Goal: Task Accomplishment & Management: Manage account settings

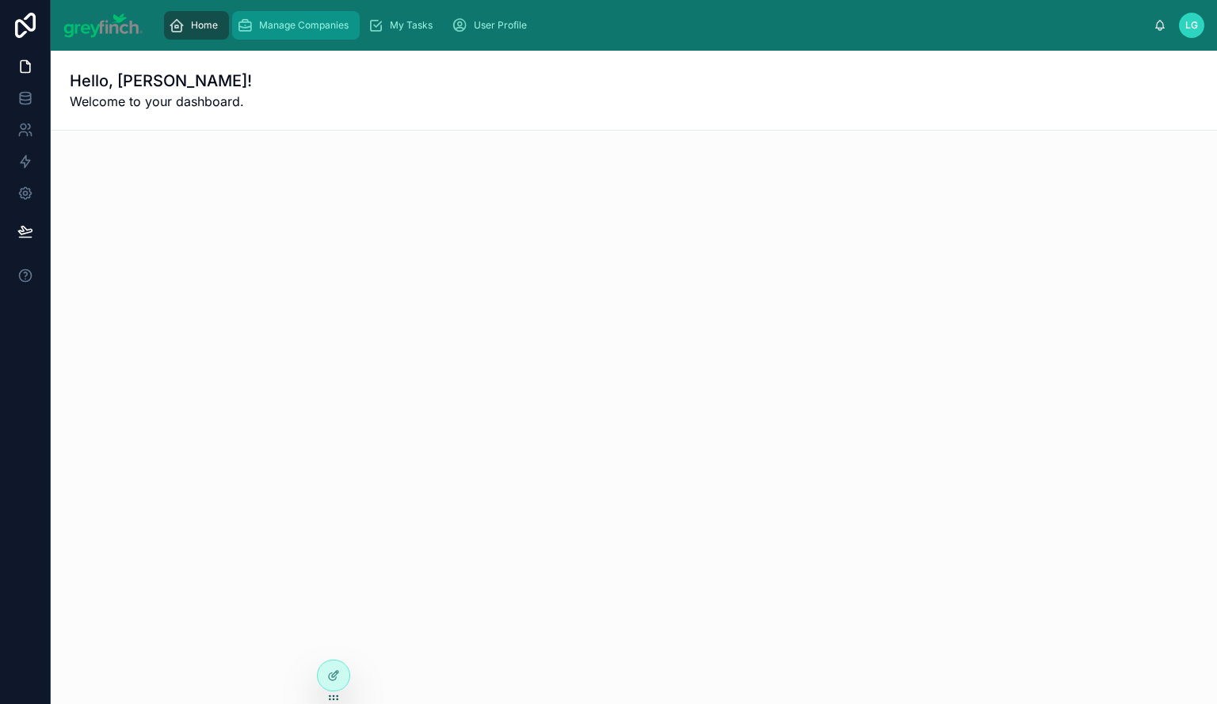
click at [307, 24] on span "Manage Companies" at bounding box center [304, 25] width 90 height 13
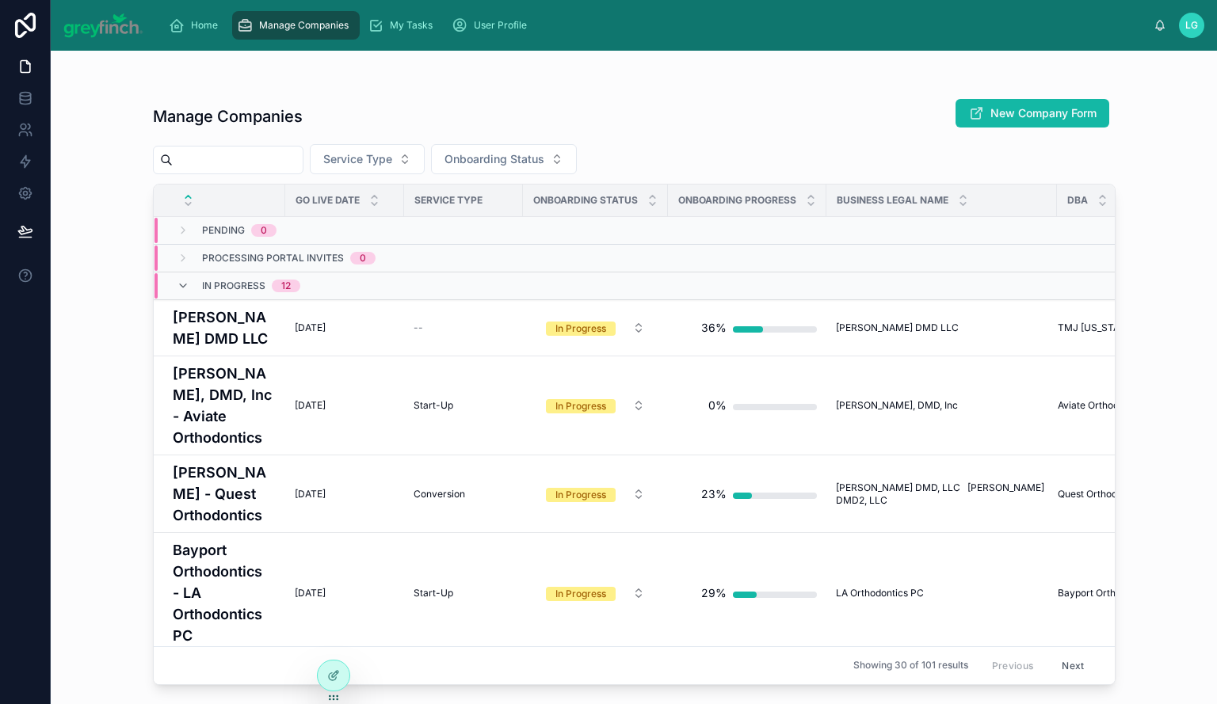
click at [242, 161] on input "text" at bounding box center [238, 160] width 130 height 22
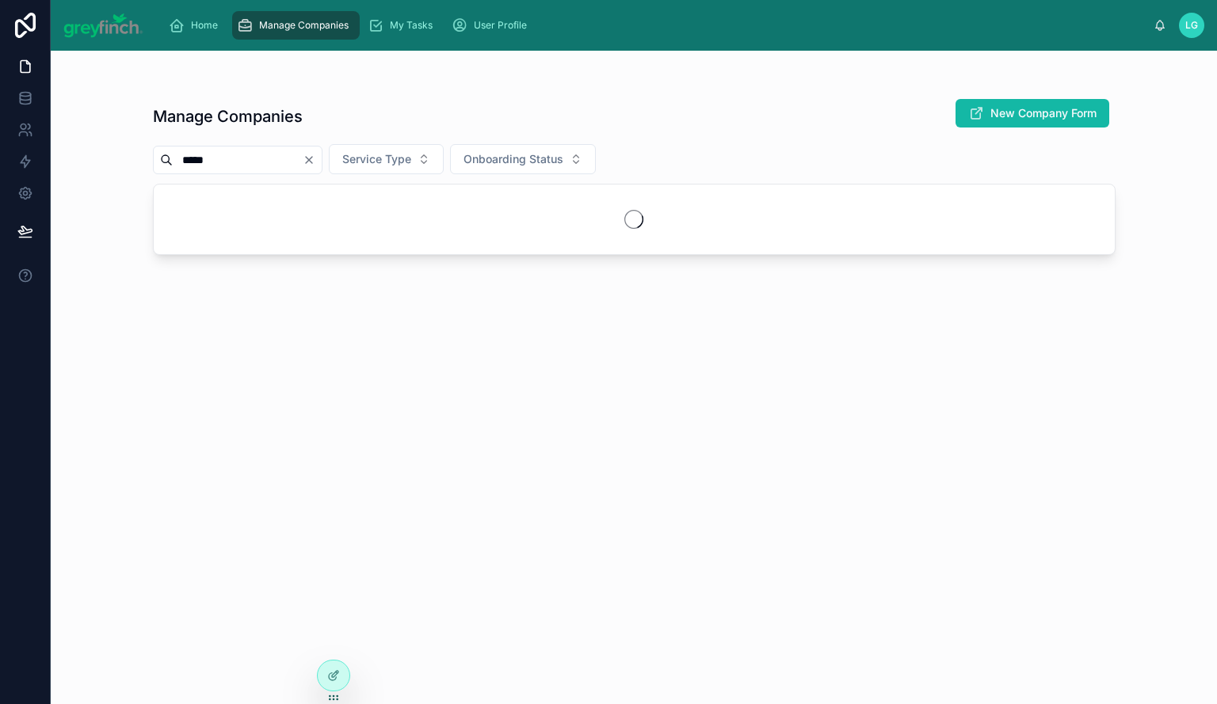
type input "*****"
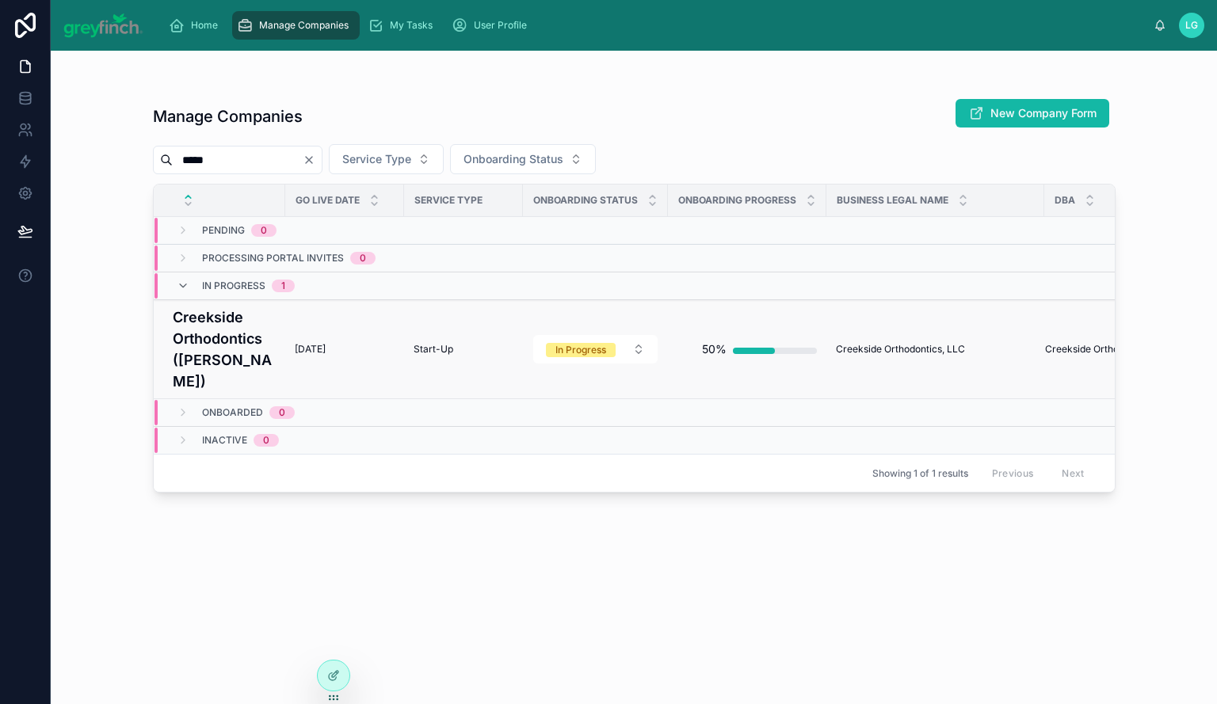
click at [204, 330] on h4 "Creekside Orthodontics ([PERSON_NAME])" at bounding box center [224, 350] width 103 height 86
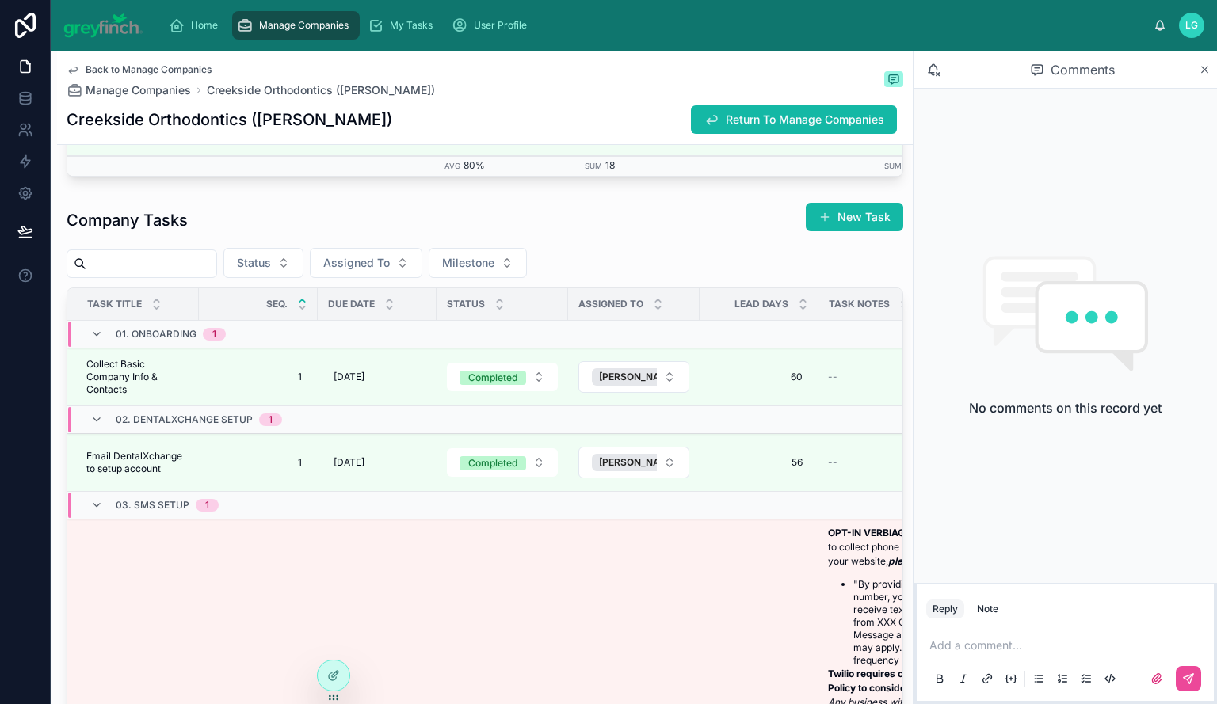
scroll to position [3169, 0]
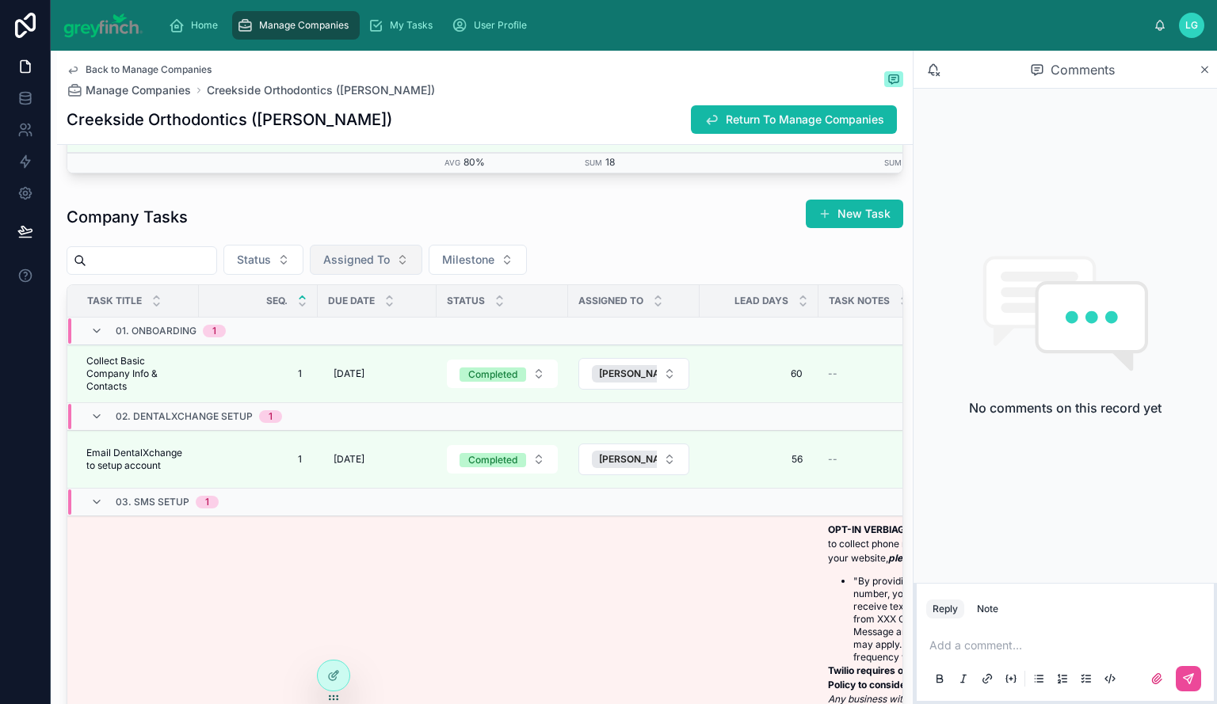
click at [422, 266] on button "Assigned To" at bounding box center [366, 260] width 113 height 30
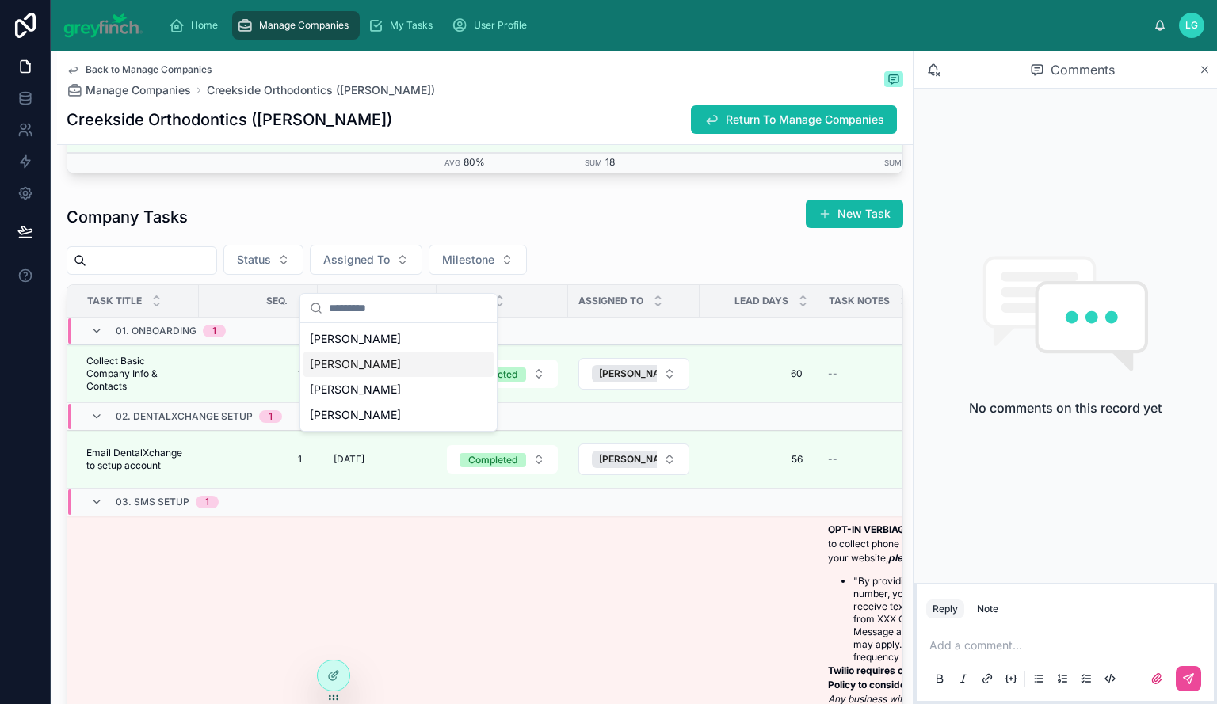
click at [410, 368] on div "[PERSON_NAME]" at bounding box center [398, 364] width 190 height 25
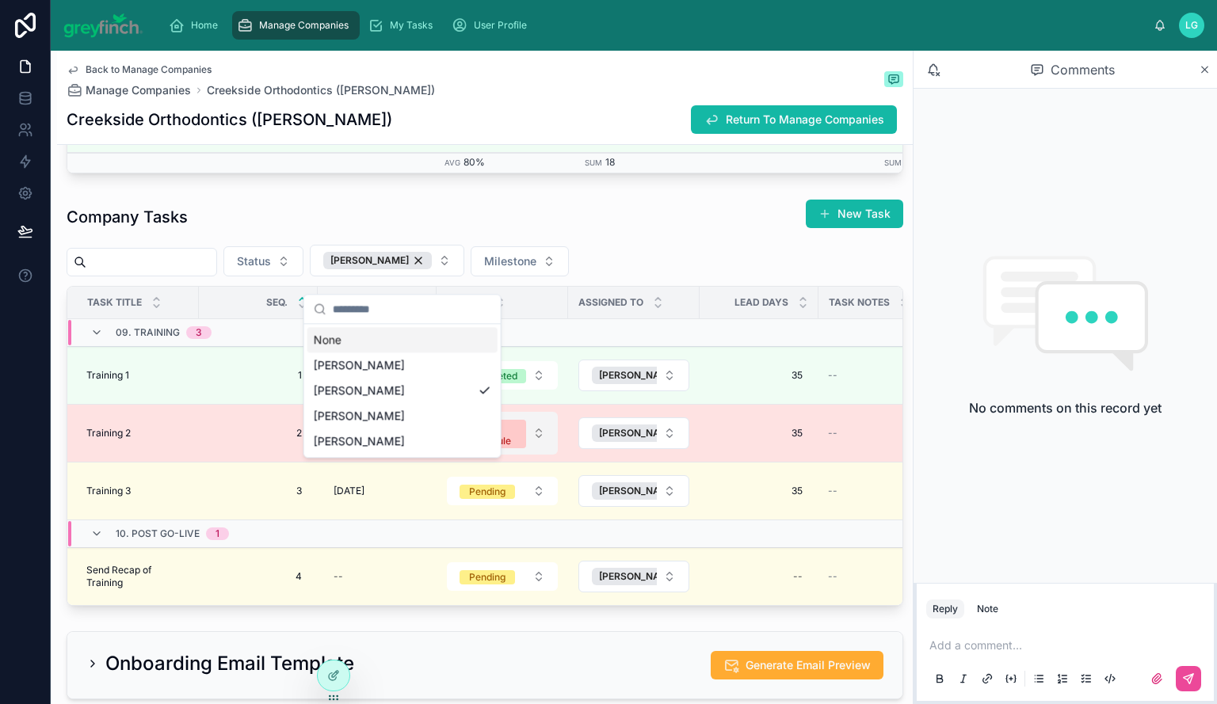
click at [525, 441] on span "Behind Schedule" at bounding box center [493, 434] width 67 height 29
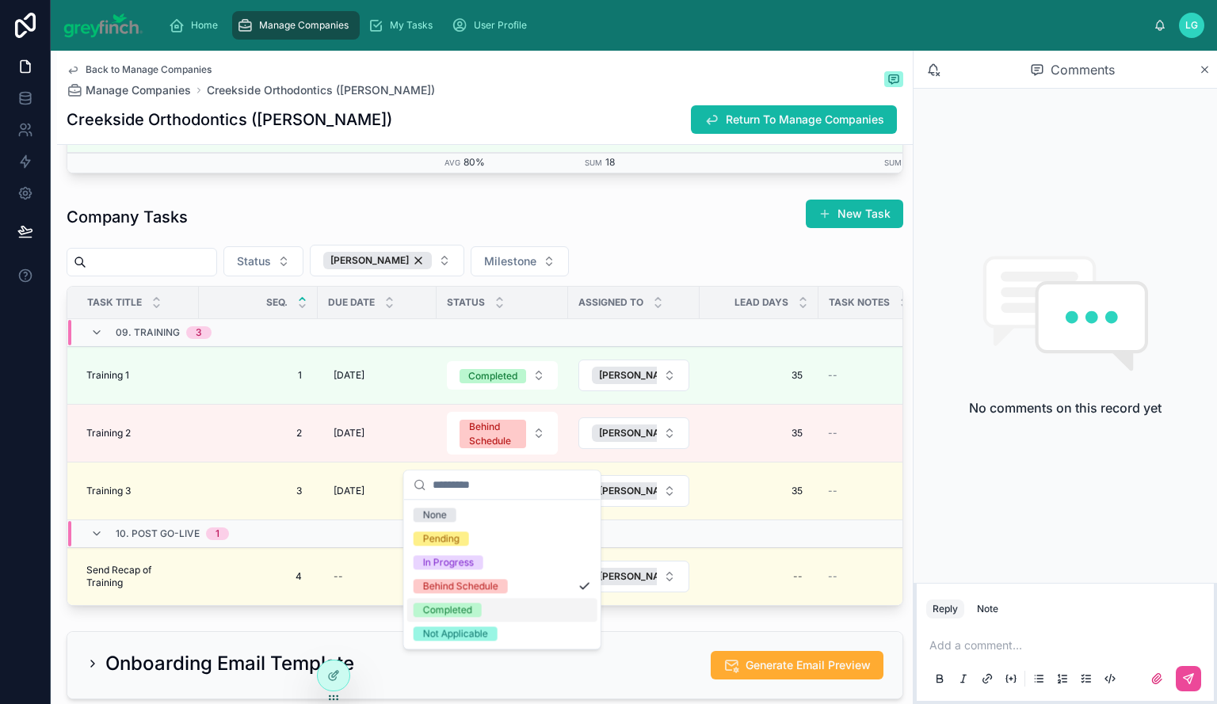
click at [492, 603] on div "Completed" at bounding box center [502, 610] width 190 height 24
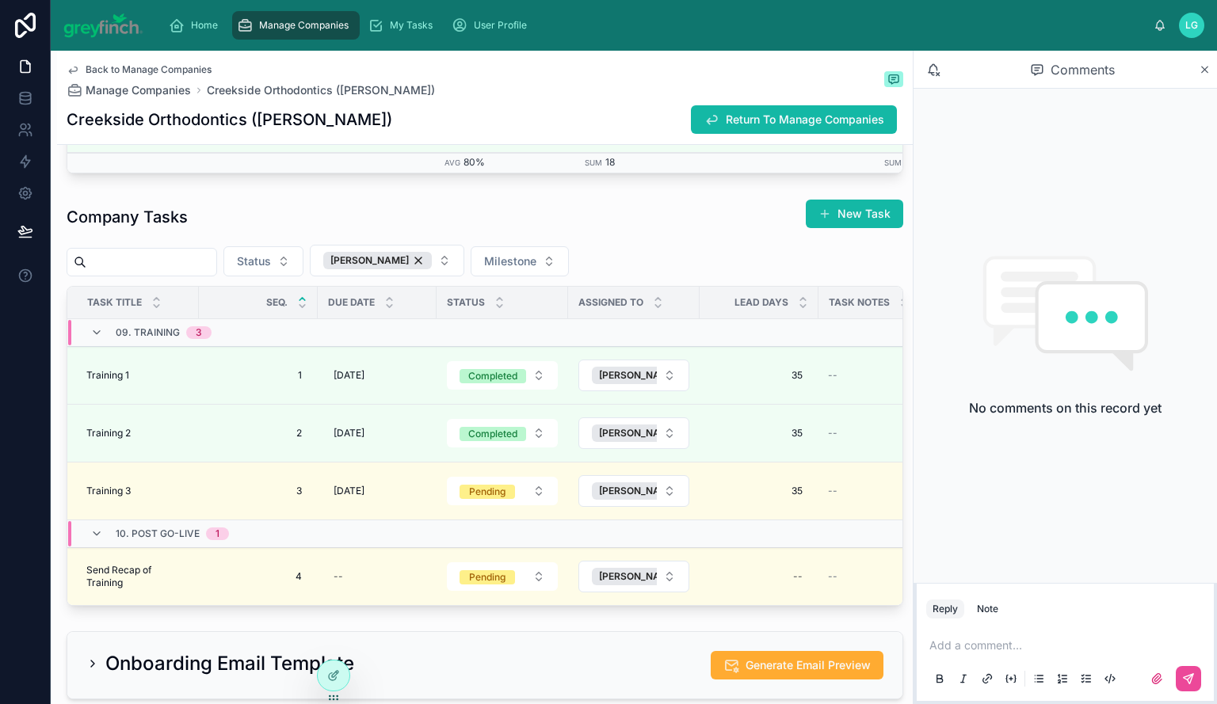
click at [647, 235] on div "Company Tasks New Task" at bounding box center [485, 217] width 837 height 36
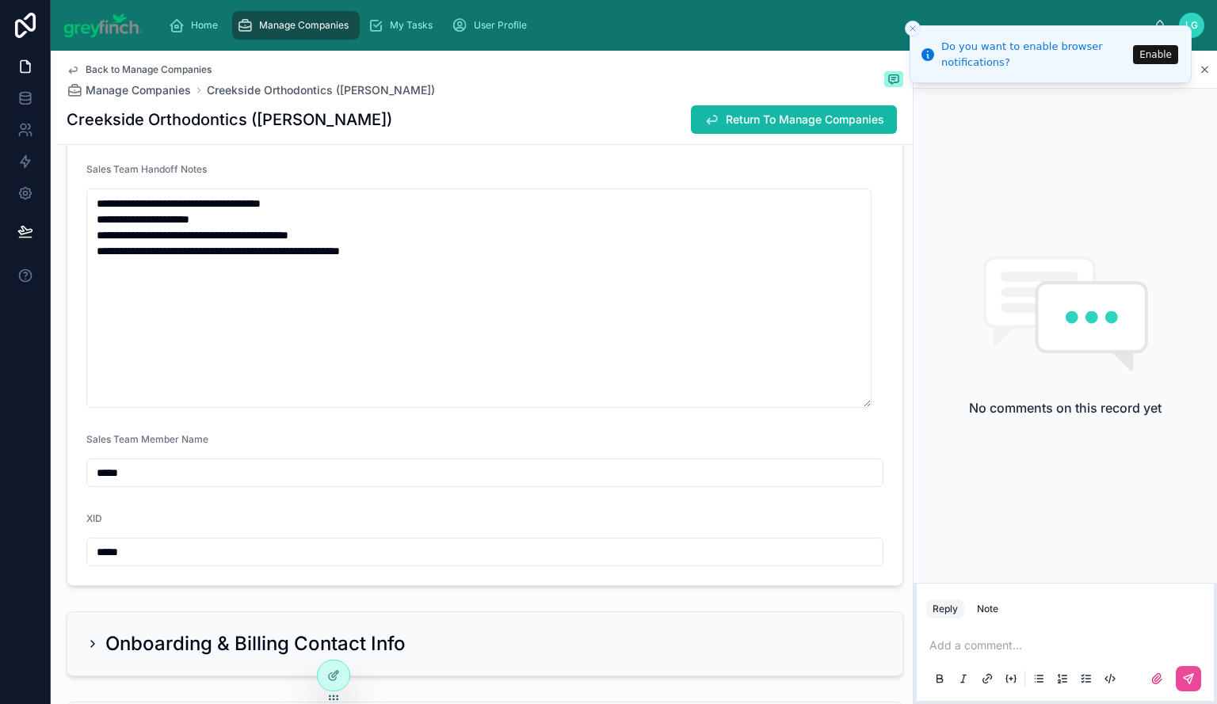
scroll to position [872, 0]
